Goal: Browse casually: Explore the website without a specific task or goal

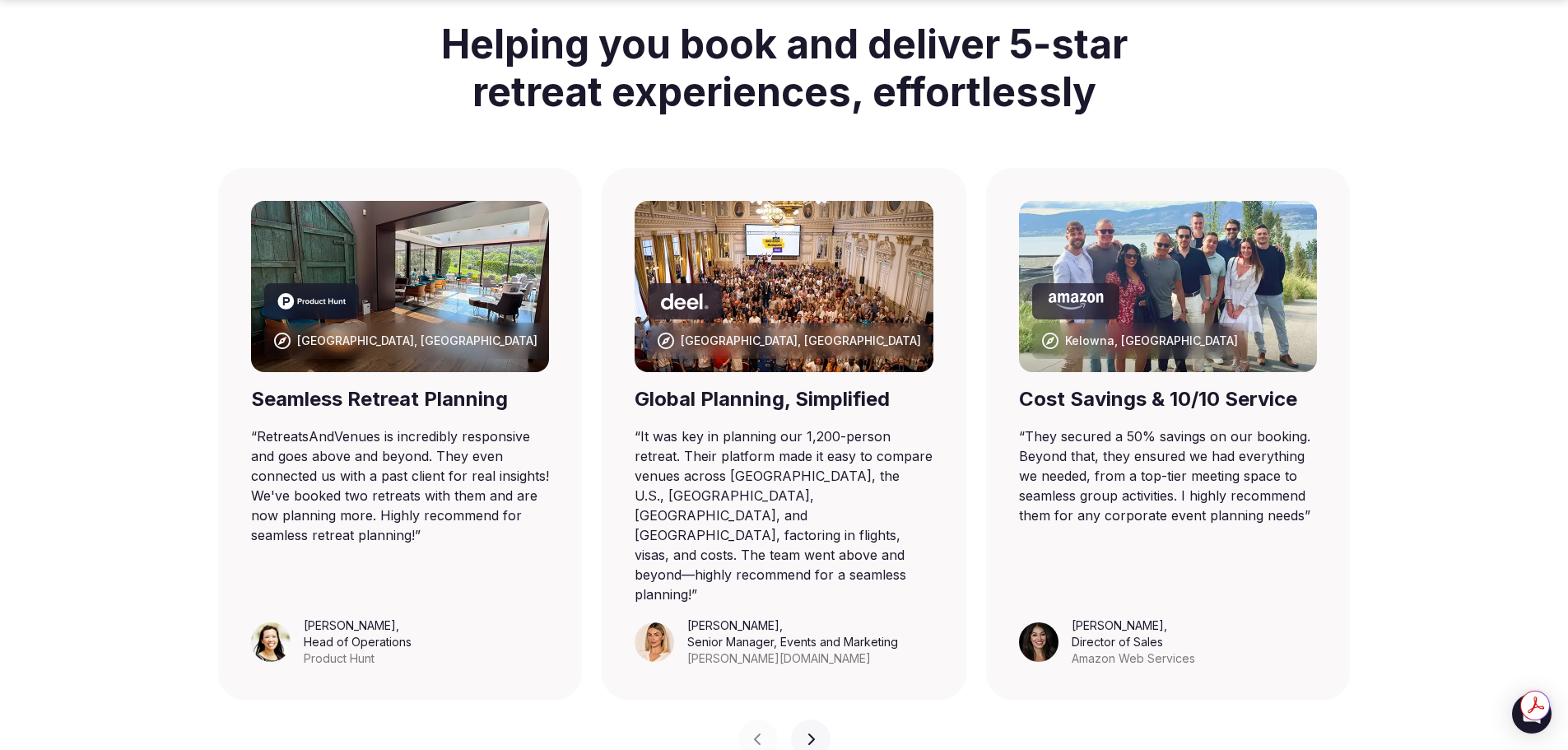
click at [814, 720] on button "Next slide" at bounding box center [811, 740] width 40 height 40
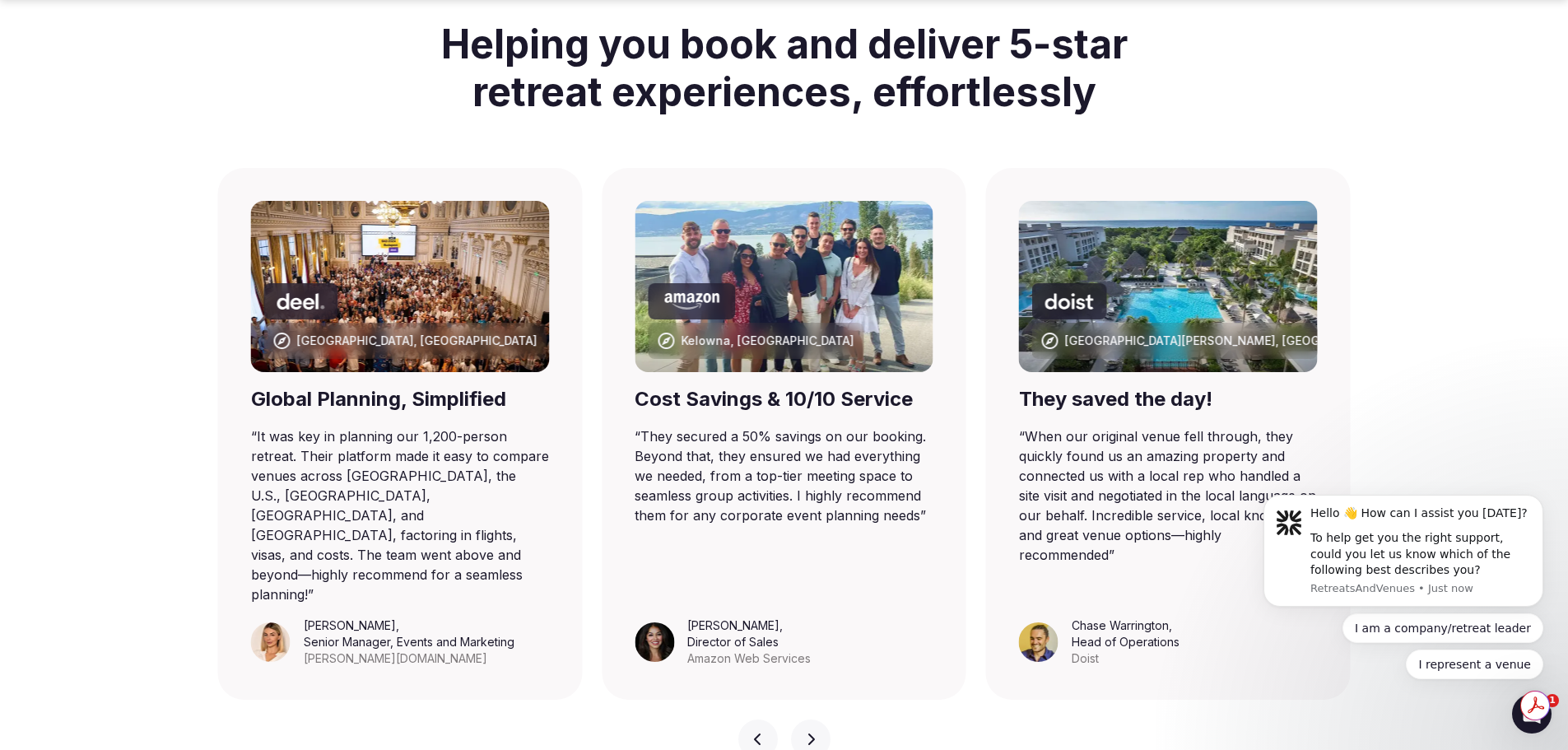
click at [812, 733] on icon "button" at bounding box center [811, 739] width 13 height 13
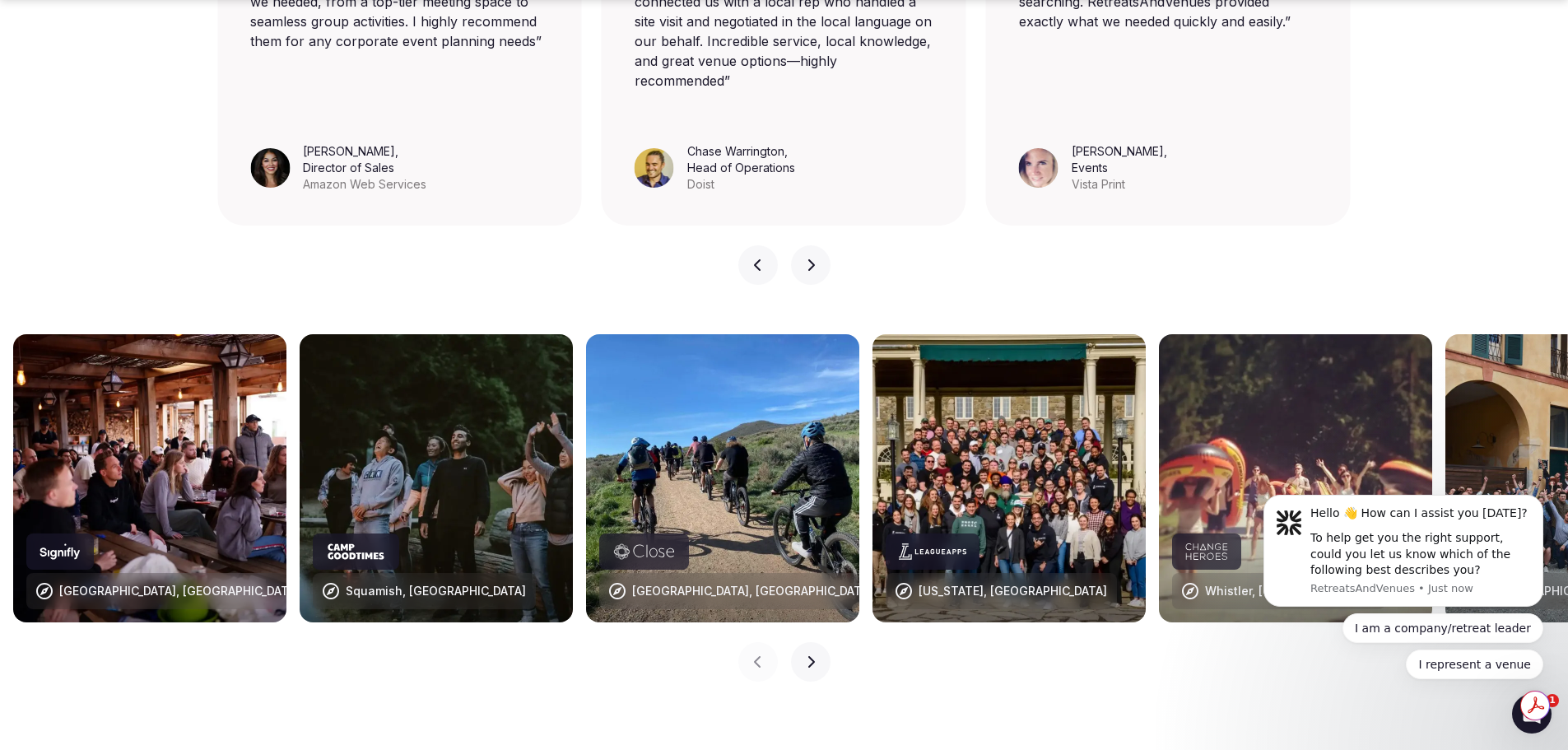
scroll to position [1565, 0]
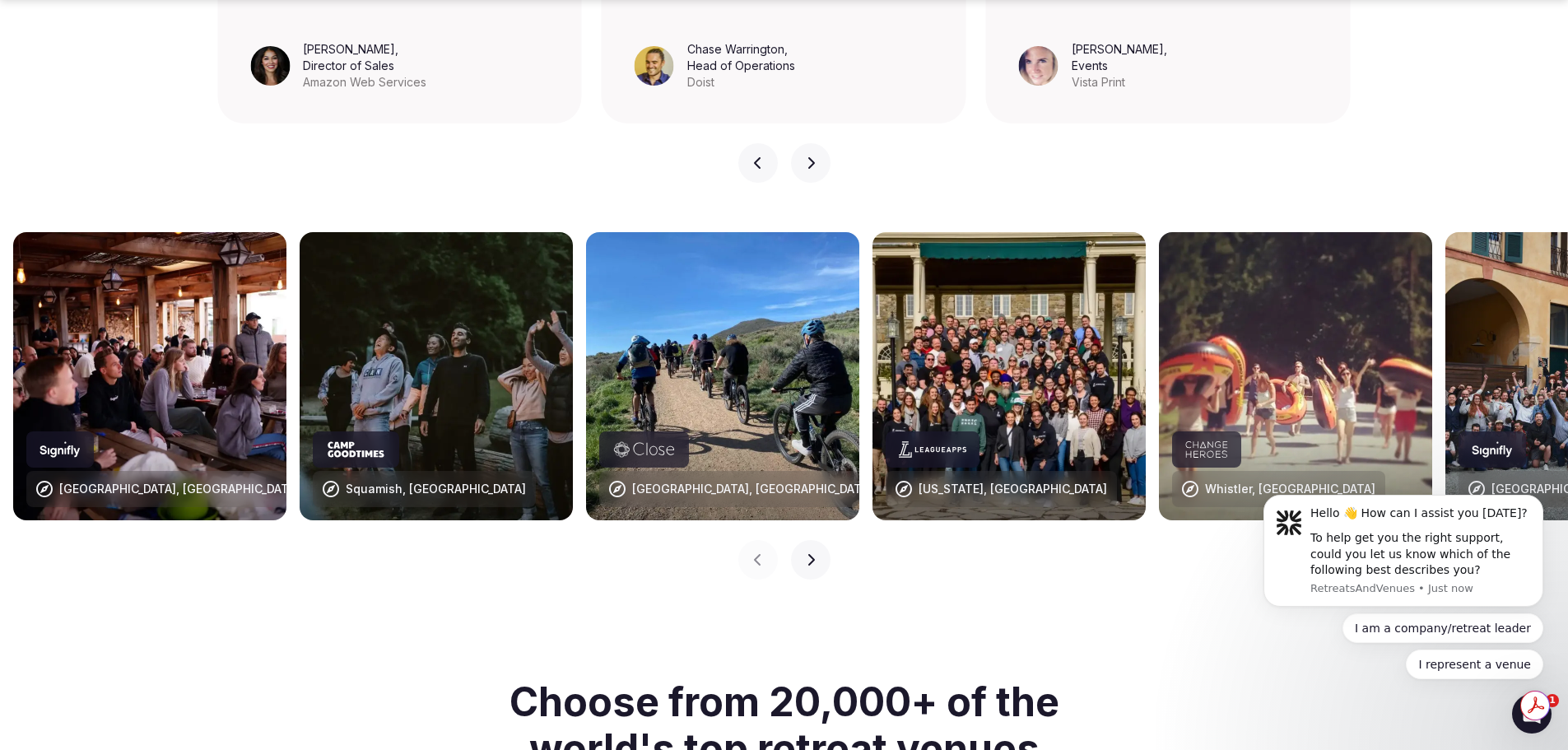
click at [815, 553] on icon "button" at bounding box center [811, 559] width 13 height 13
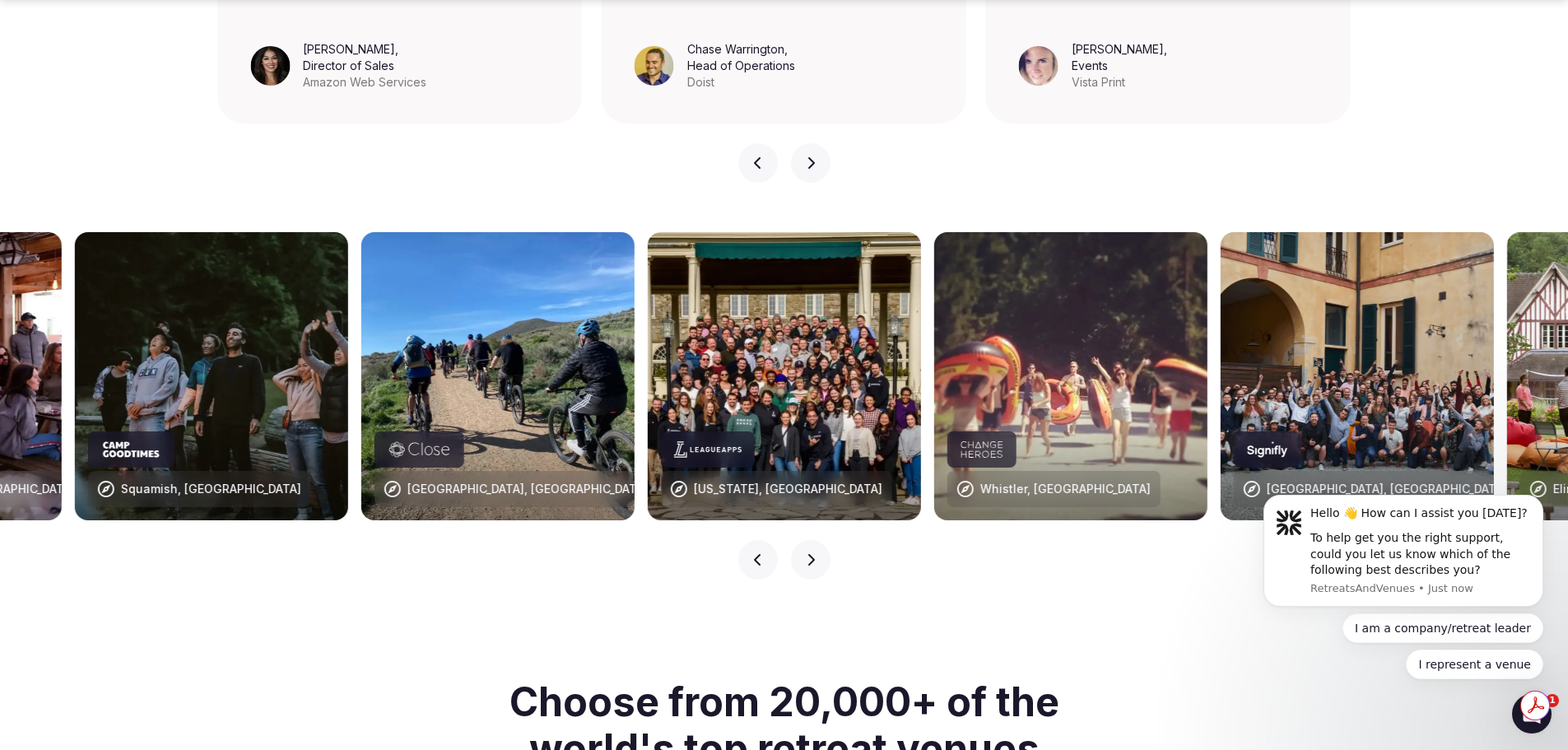
click at [815, 553] on icon "button" at bounding box center [811, 559] width 13 height 13
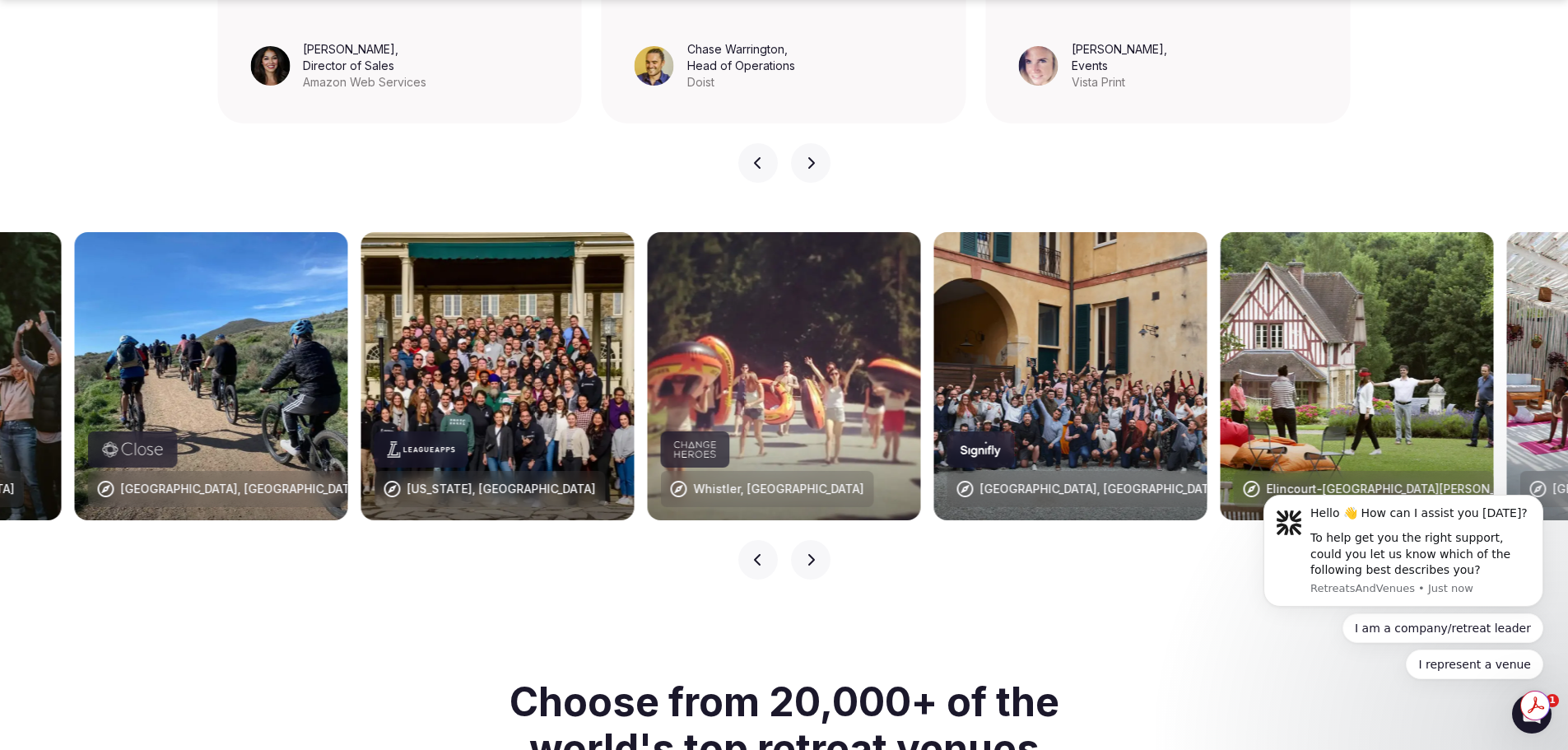
click at [815, 553] on icon "button" at bounding box center [811, 559] width 13 height 13
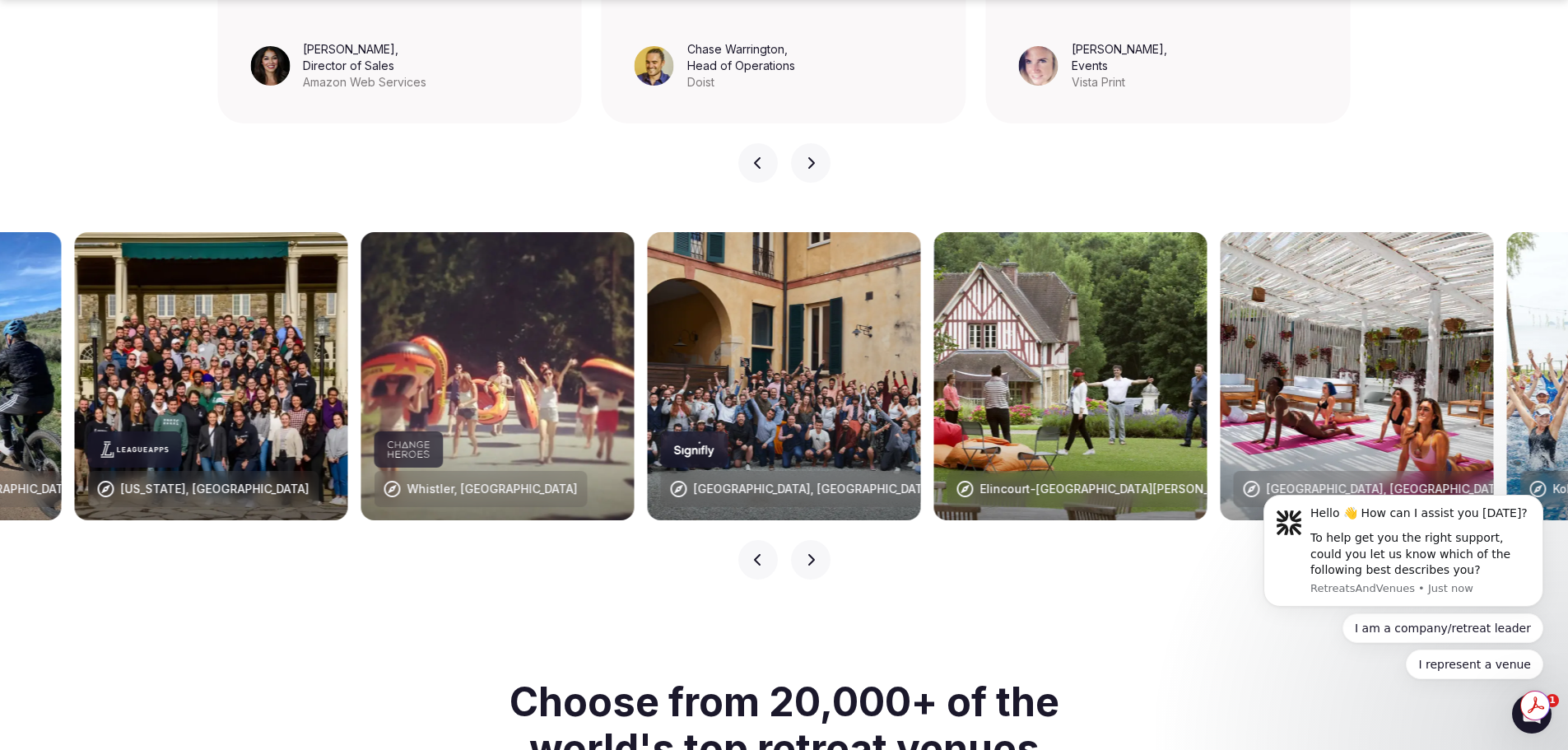
drag, startPoint x: 815, startPoint y: 516, endPoint x: 813, endPoint y: 556, distance: 40.0
click at [813, 556] on div "[GEOGRAPHIC_DATA], [GEOGRAPHIC_DATA] [GEOGRAPHIC_DATA], [GEOGRAPHIC_DATA] [GEOG…" at bounding box center [784, 406] width 1568 height 414
click at [814, 553] on icon "button" at bounding box center [811, 559] width 13 height 13
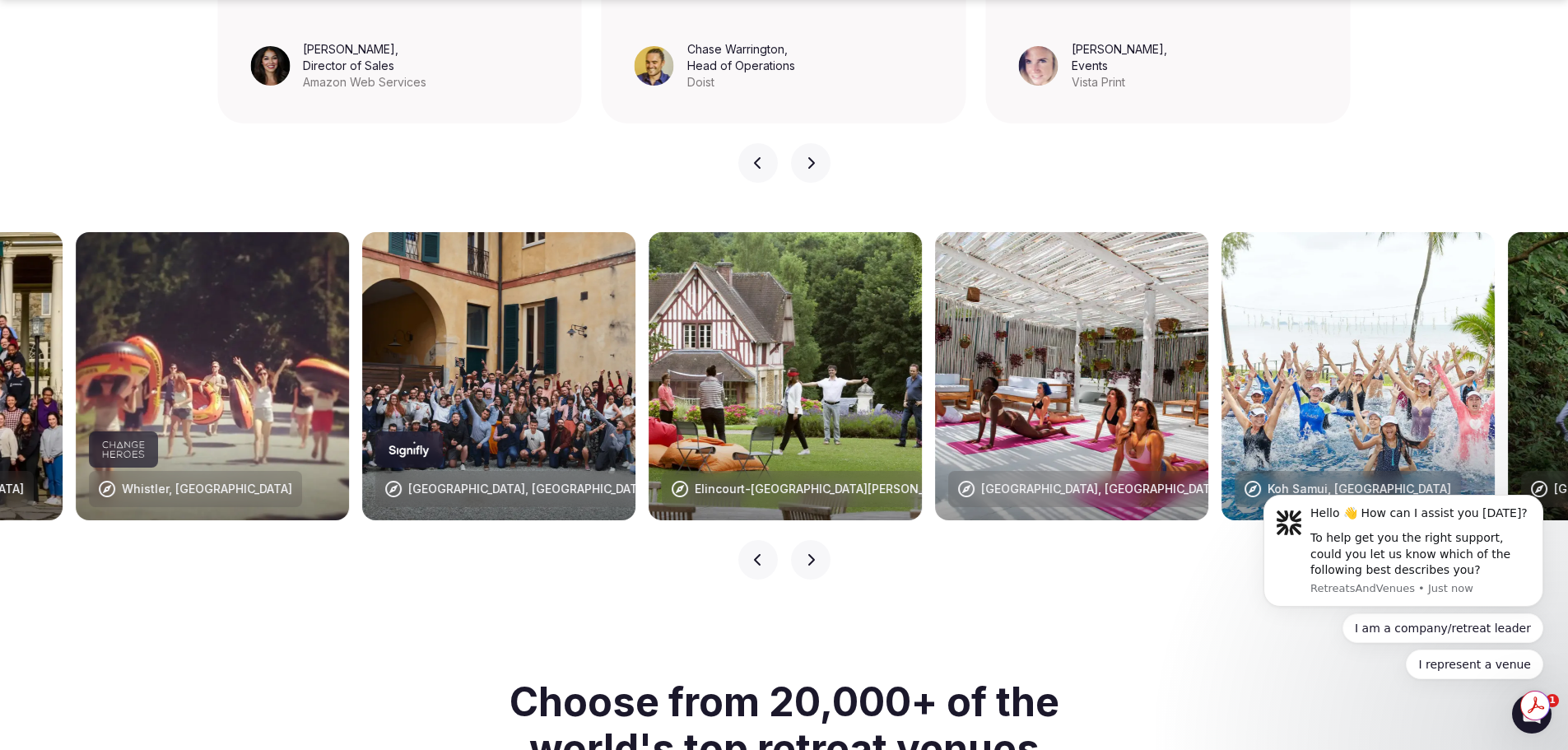
click at [814, 553] on icon "button" at bounding box center [811, 559] width 13 height 13
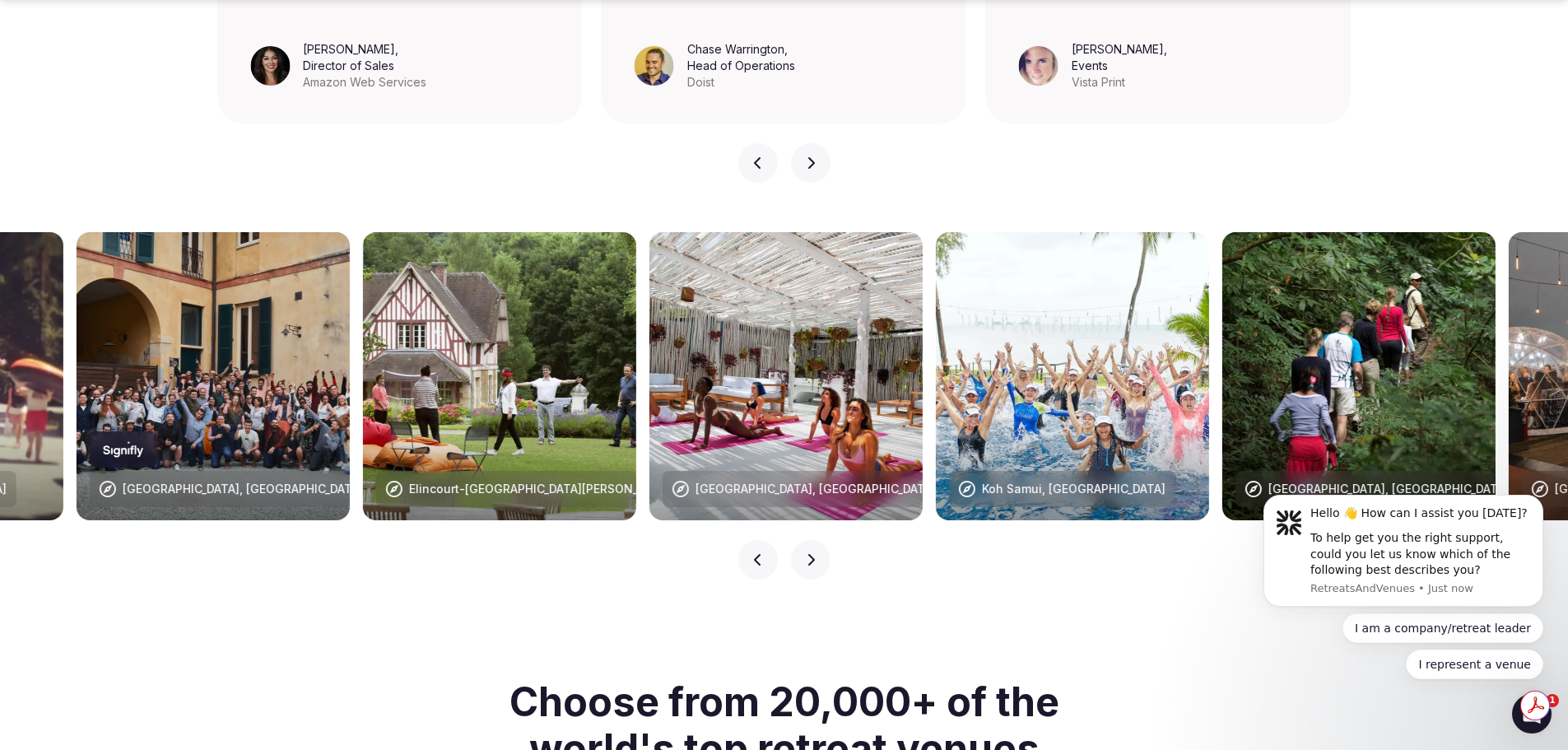
click at [814, 553] on icon "button" at bounding box center [811, 559] width 13 height 13
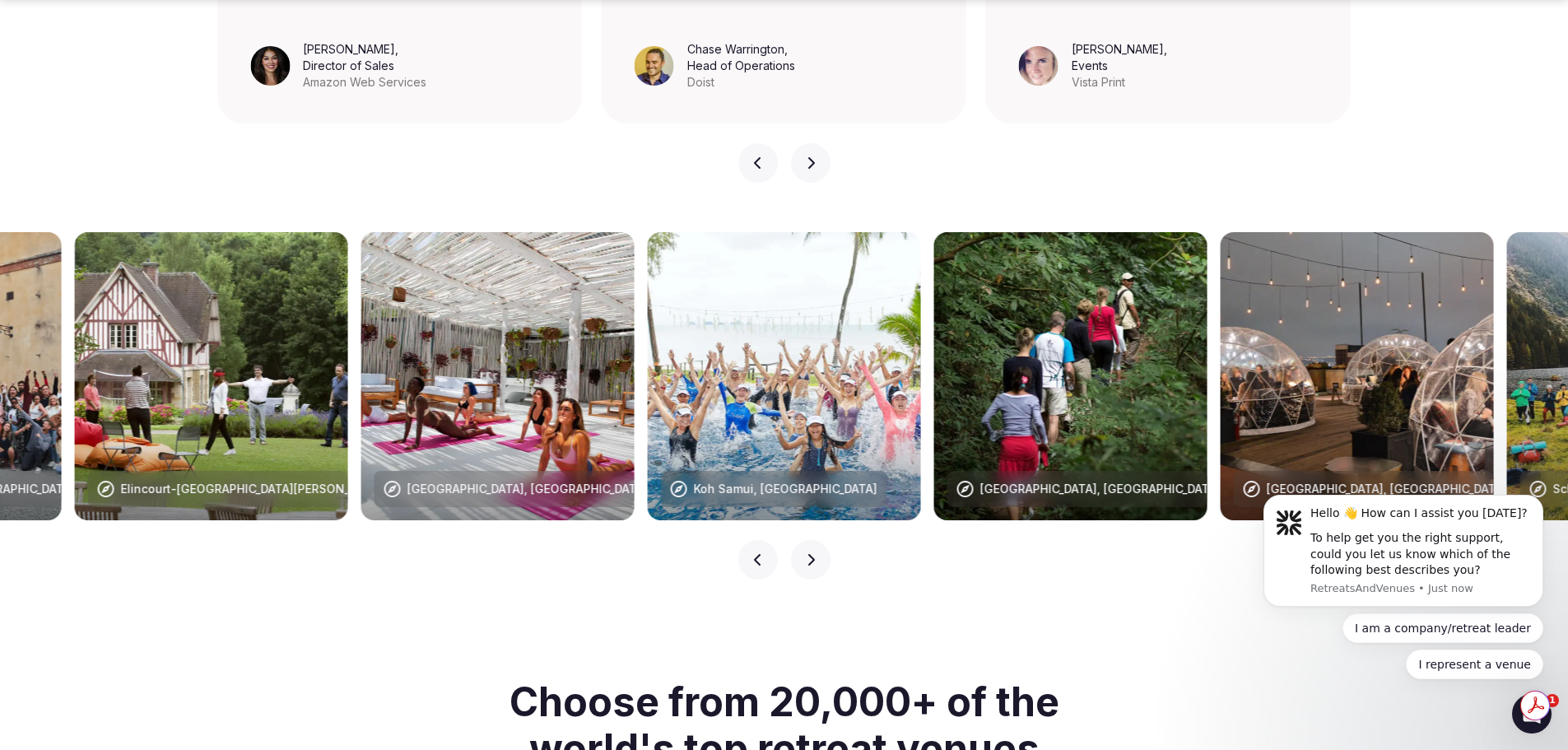
click at [814, 553] on icon "button" at bounding box center [811, 559] width 13 height 13
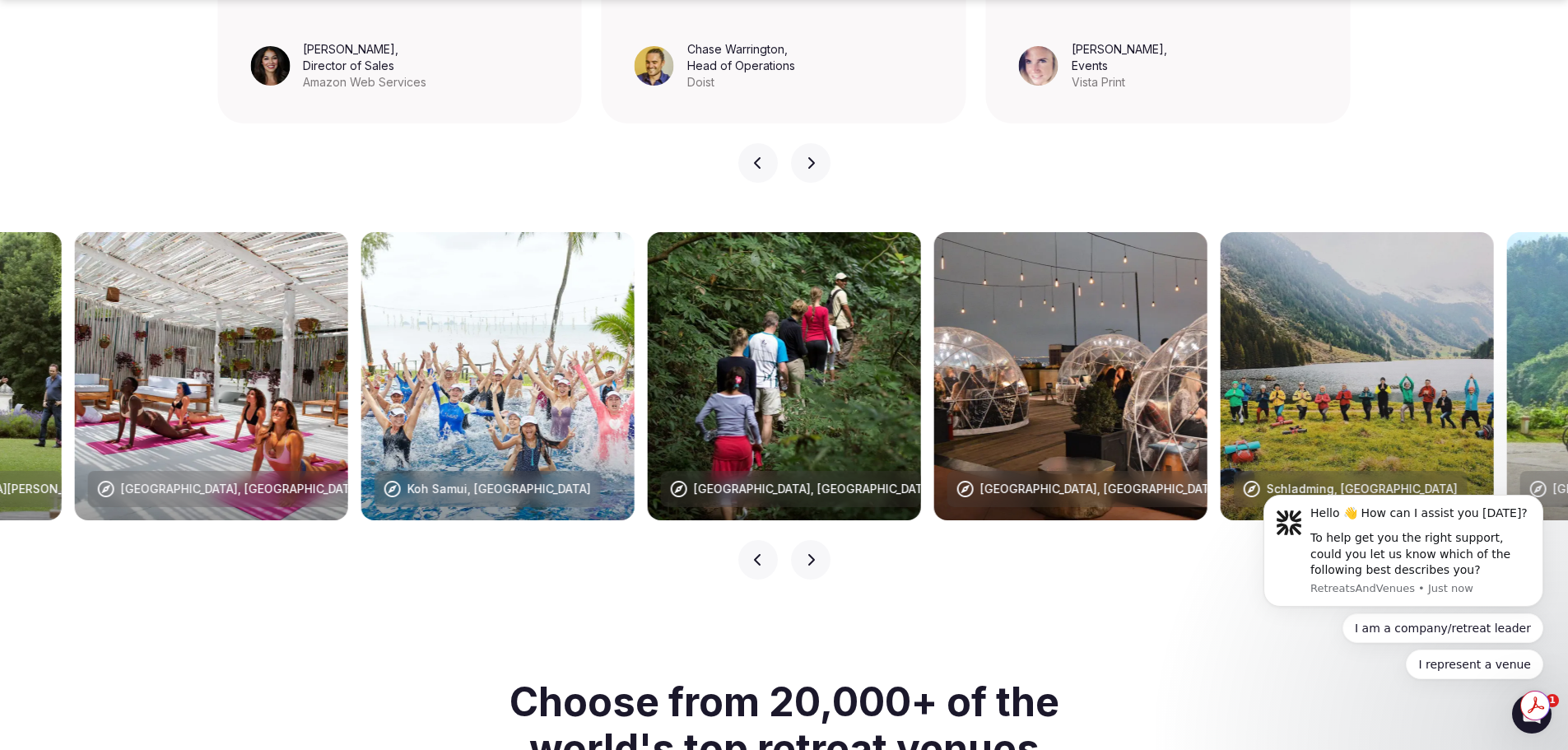
click at [814, 553] on icon "button" at bounding box center [811, 559] width 13 height 13
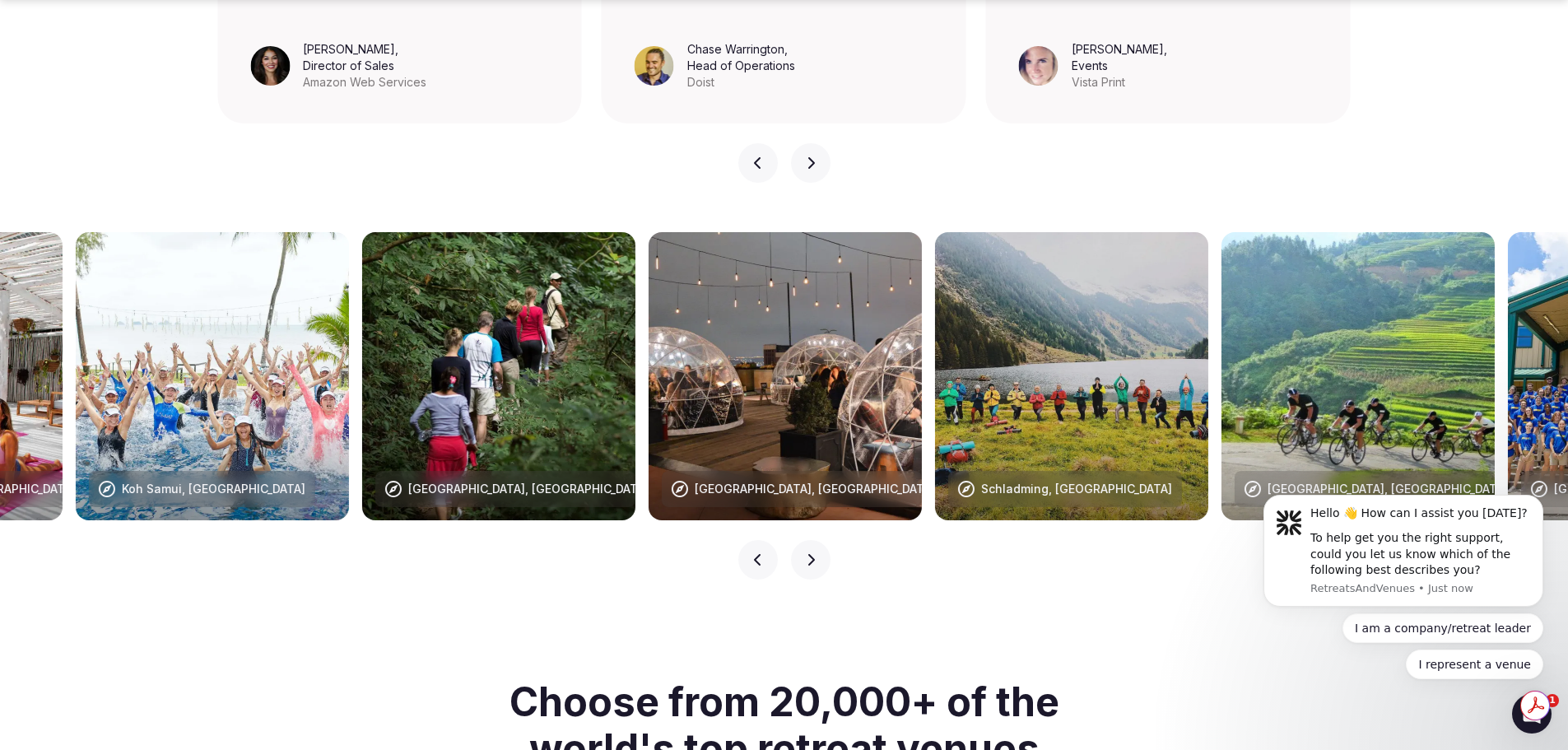
click at [814, 553] on icon "button" at bounding box center [811, 559] width 13 height 13
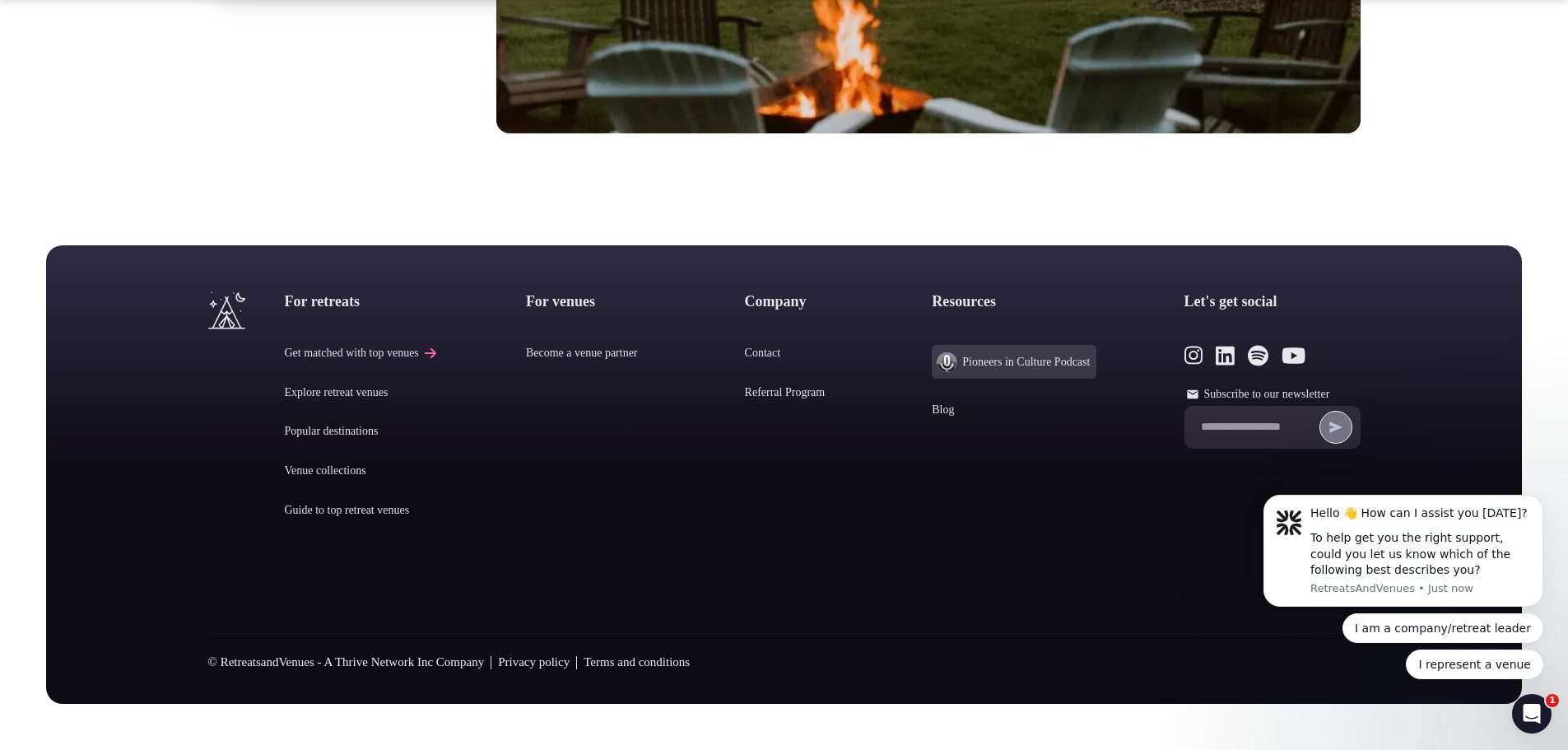
scroll to position [6834, 0]
